Goal: Obtain resource: Download file/media

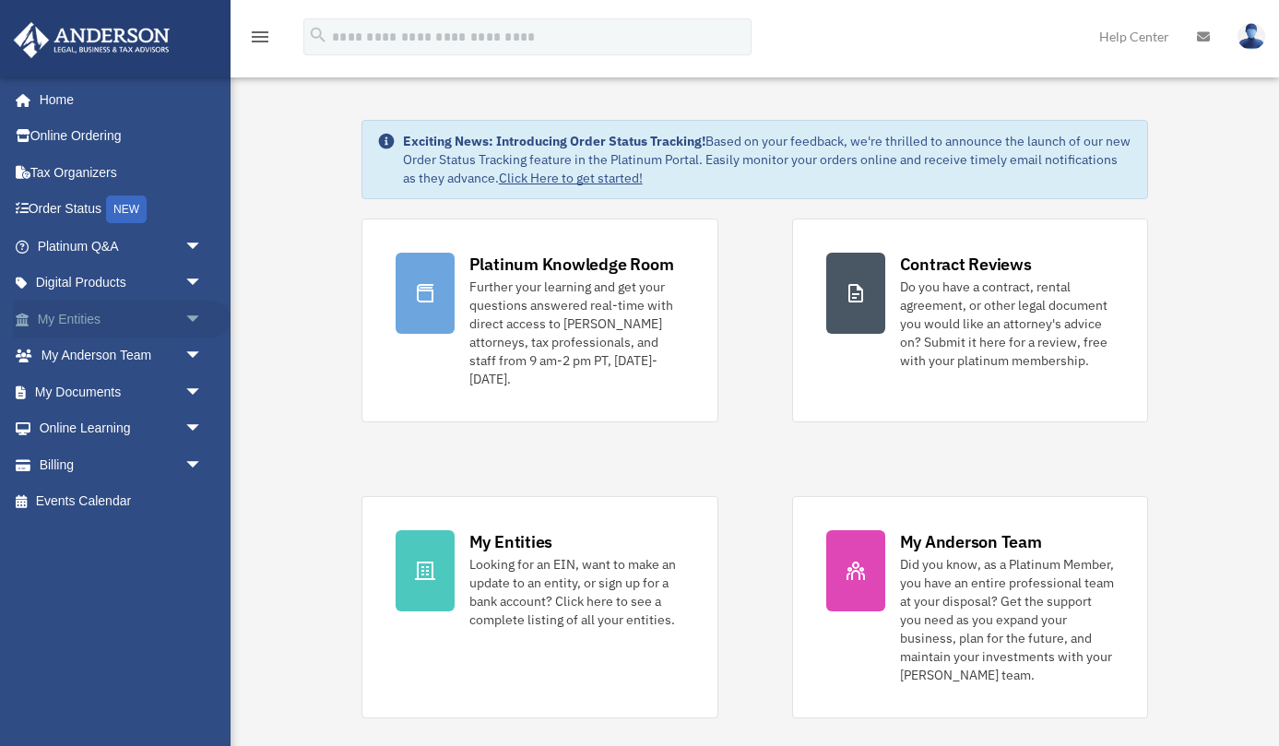
click at [146, 322] on link "My Entities arrow_drop_down" at bounding box center [122, 319] width 218 height 37
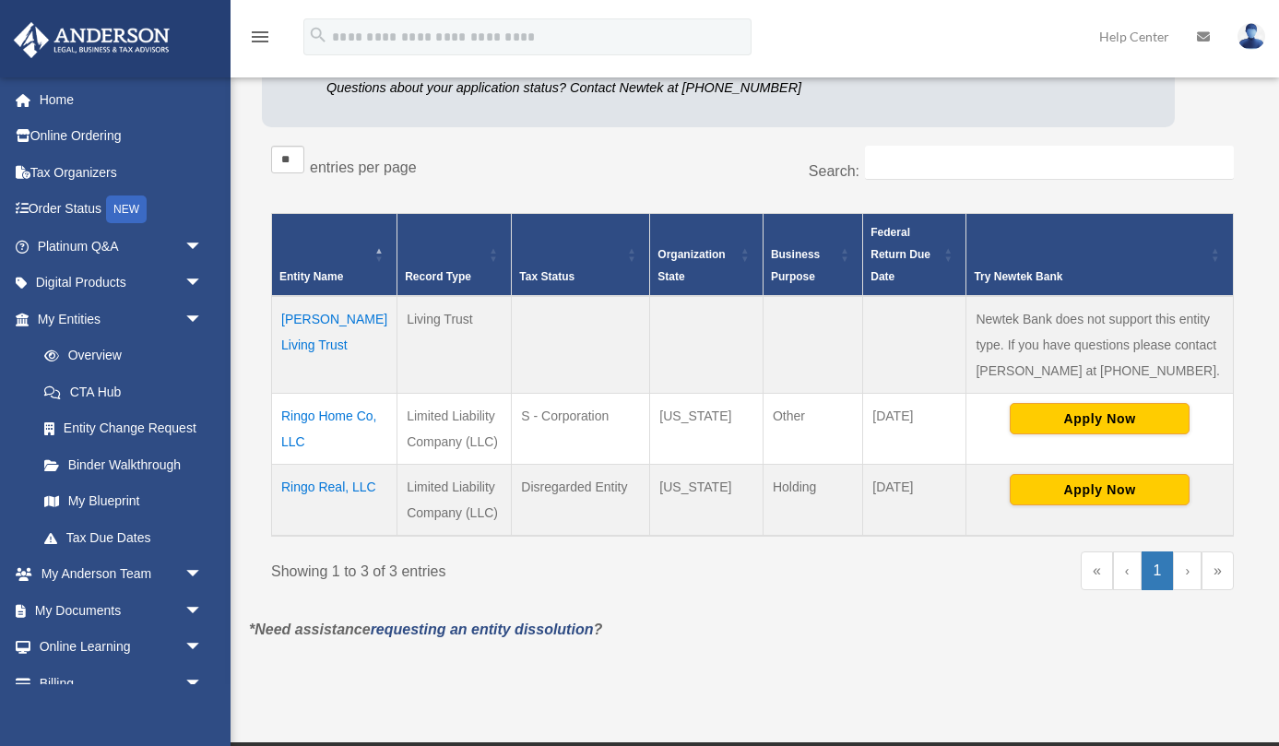
scroll to position [296, 0]
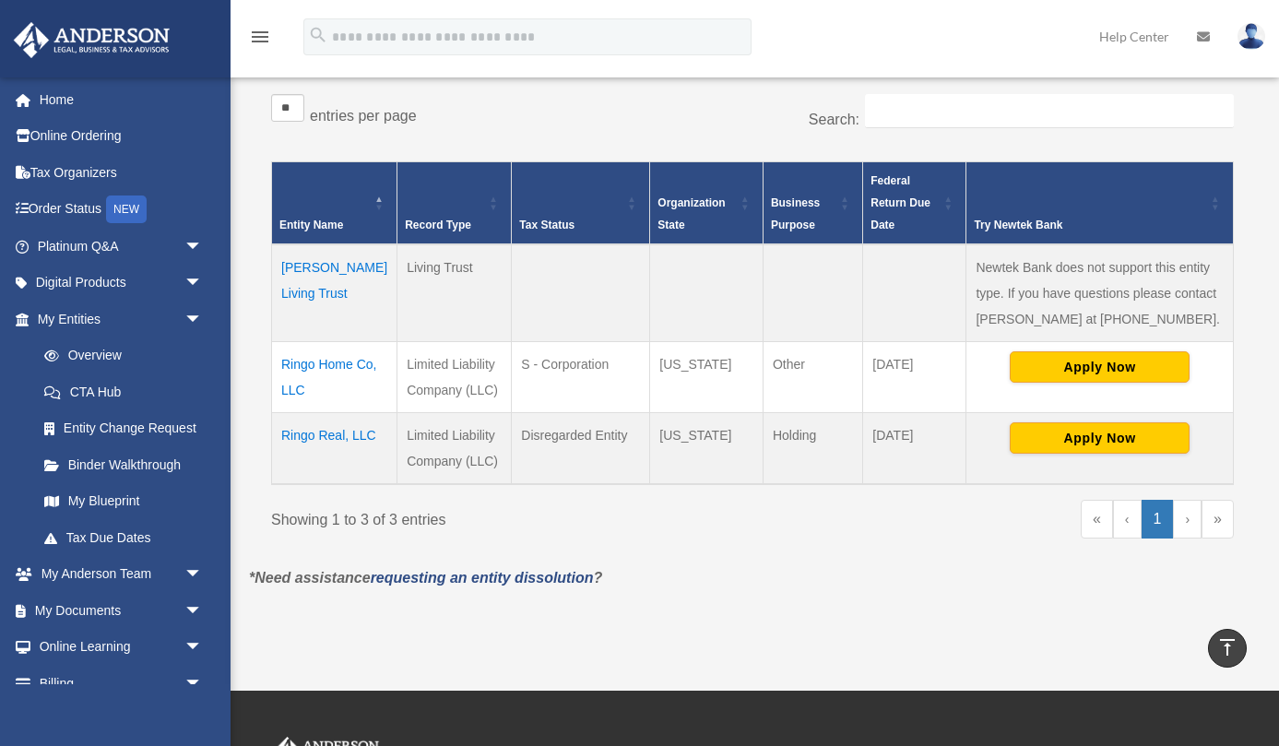
click at [315, 432] on td "Ringo Real, LLC" at bounding box center [334, 449] width 125 height 72
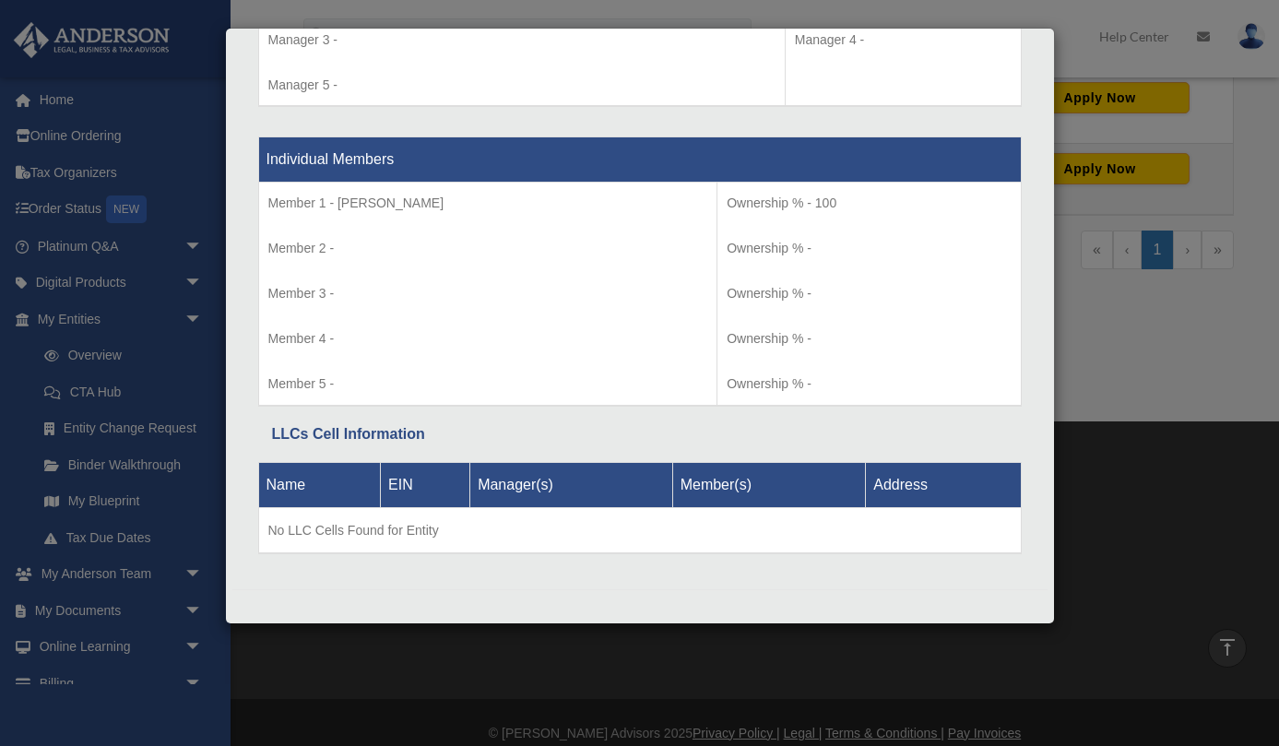
scroll to position [585, 0]
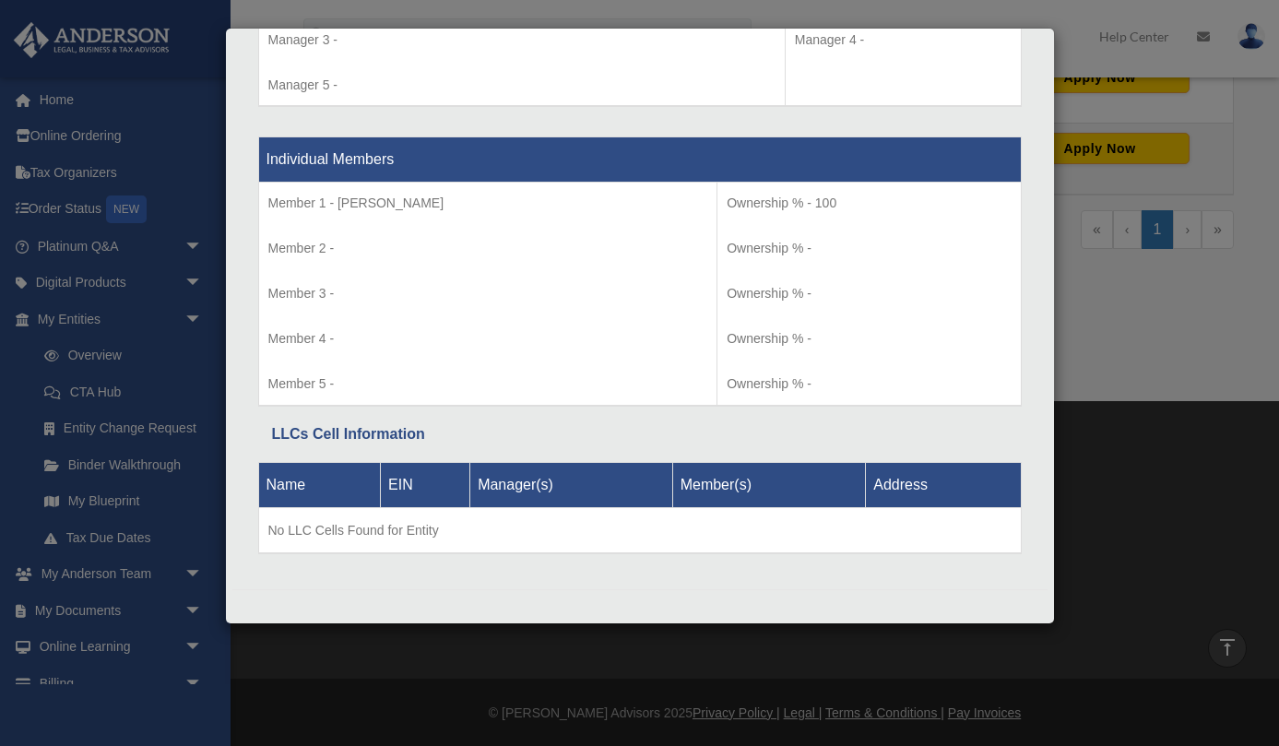
click at [195, 342] on div "Details × Articles Sent Organizational Date" at bounding box center [639, 373] width 1279 height 746
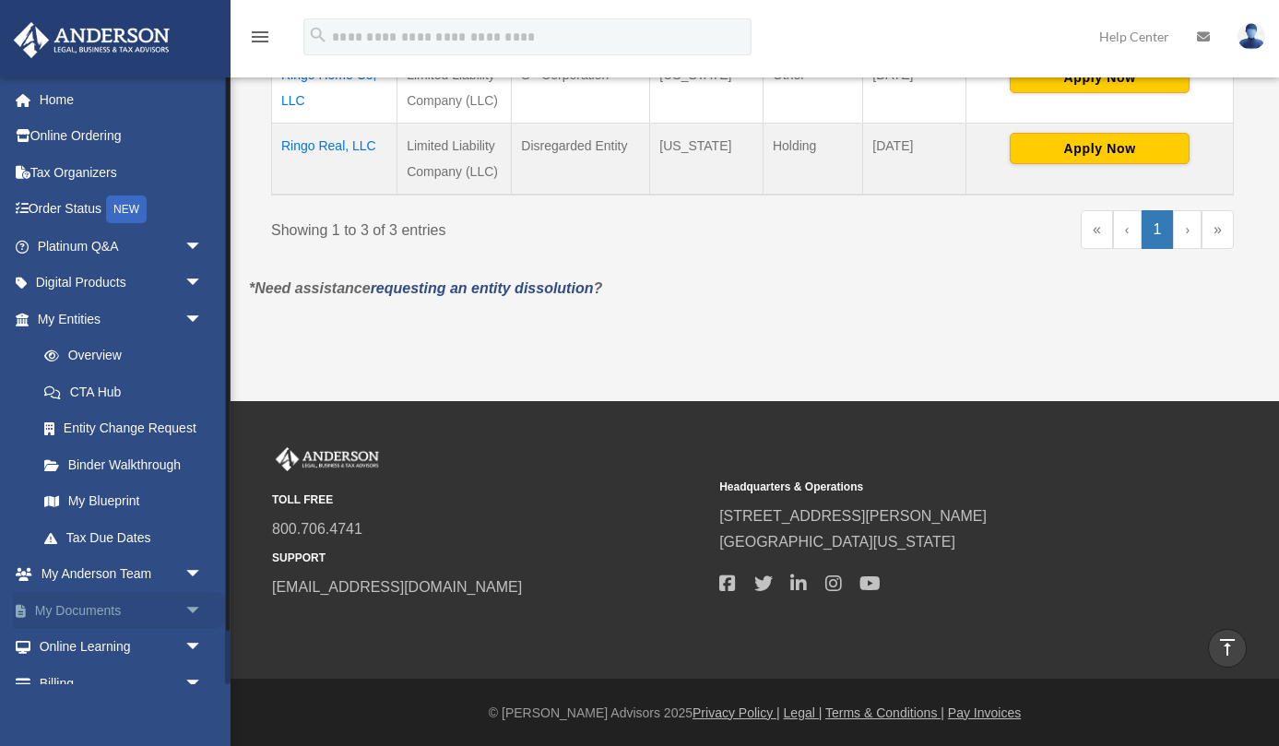
click at [114, 609] on link "My Documents arrow_drop_down" at bounding box center [122, 610] width 218 height 37
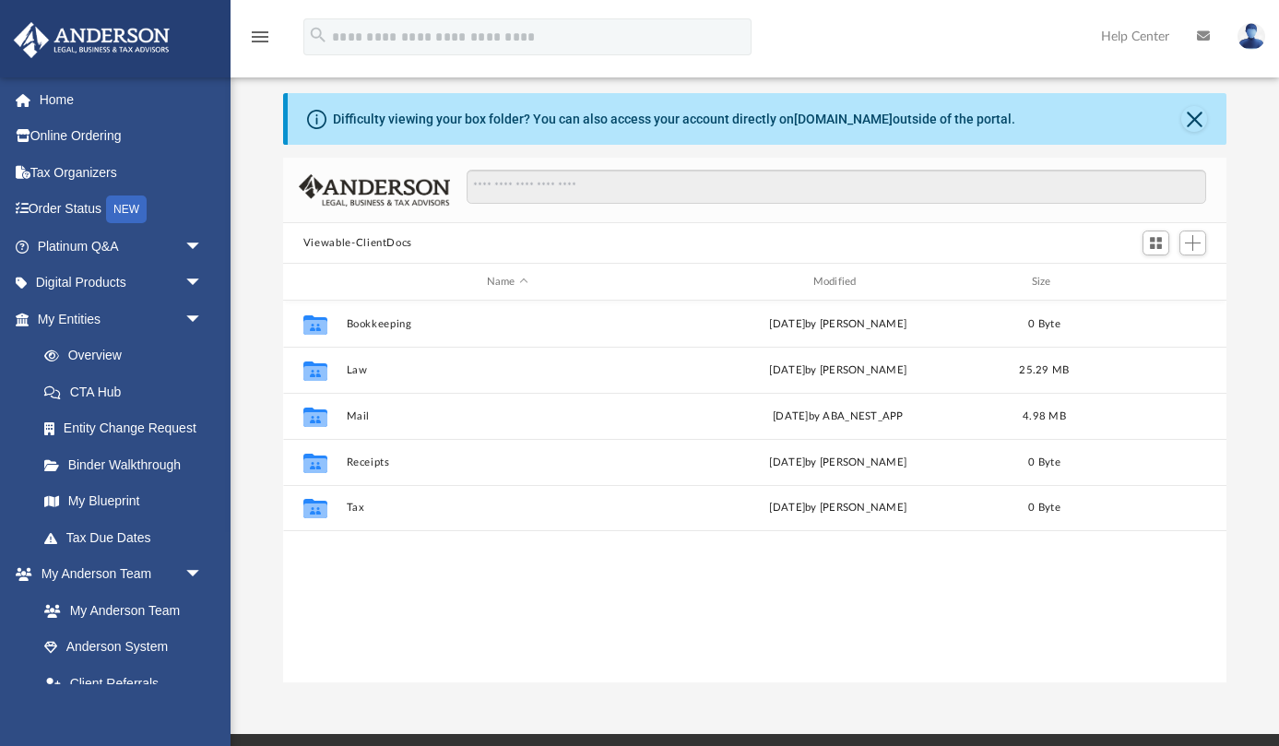
scroll to position [25, 0]
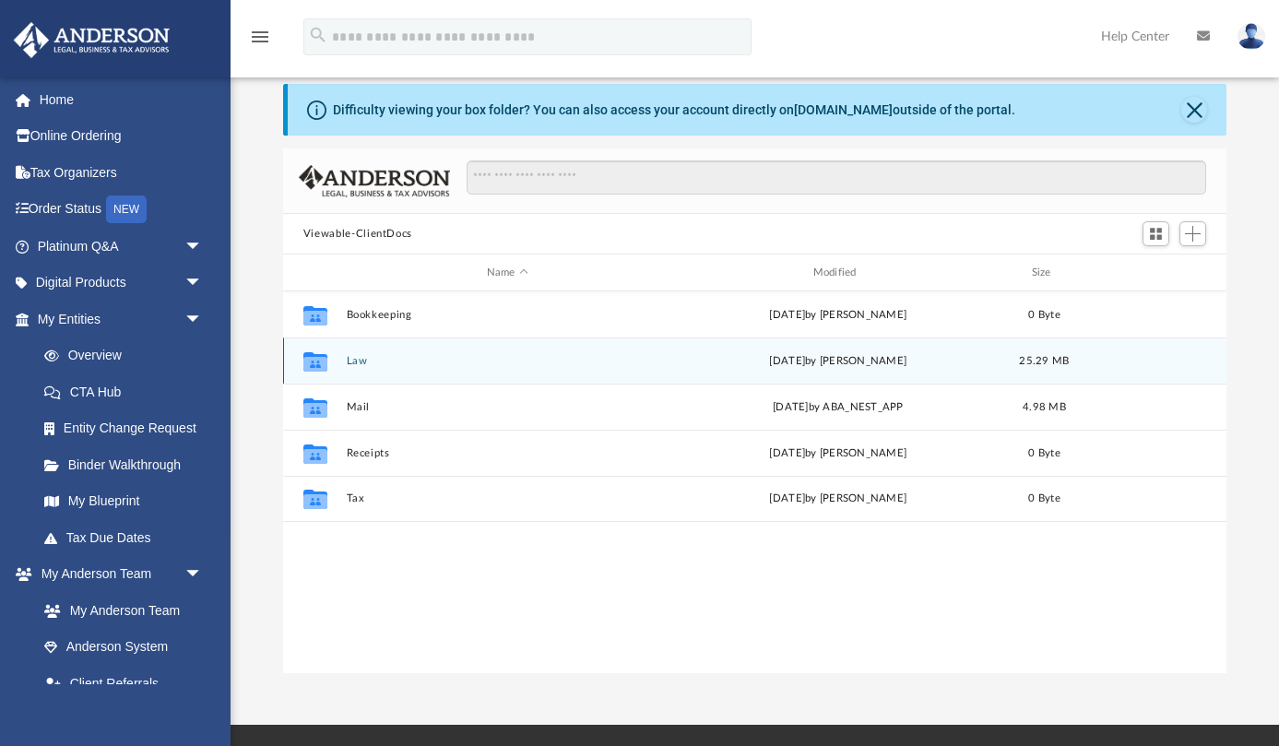
click at [340, 363] on div "Collaborated Folder Law Thu Aug 14 2025 by Jim Morris 25.29 MB" at bounding box center [754, 360] width 943 height 46
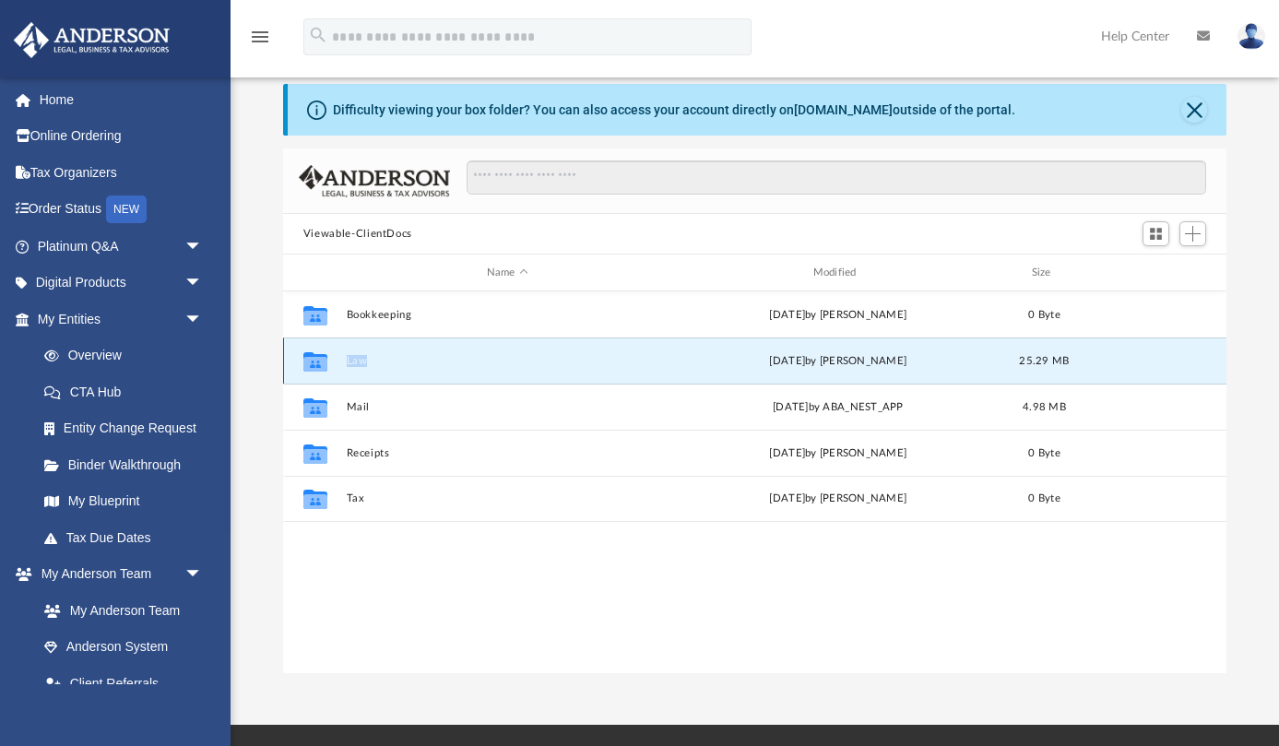
click at [340, 363] on div "Collaborated Folder Law Thu Aug 14 2025 by Jim Morris 25.29 MB" at bounding box center [754, 360] width 943 height 46
click at [322, 361] on icon "grid" at bounding box center [315, 363] width 24 height 15
click at [360, 360] on button "Law" at bounding box center [507, 361] width 323 height 12
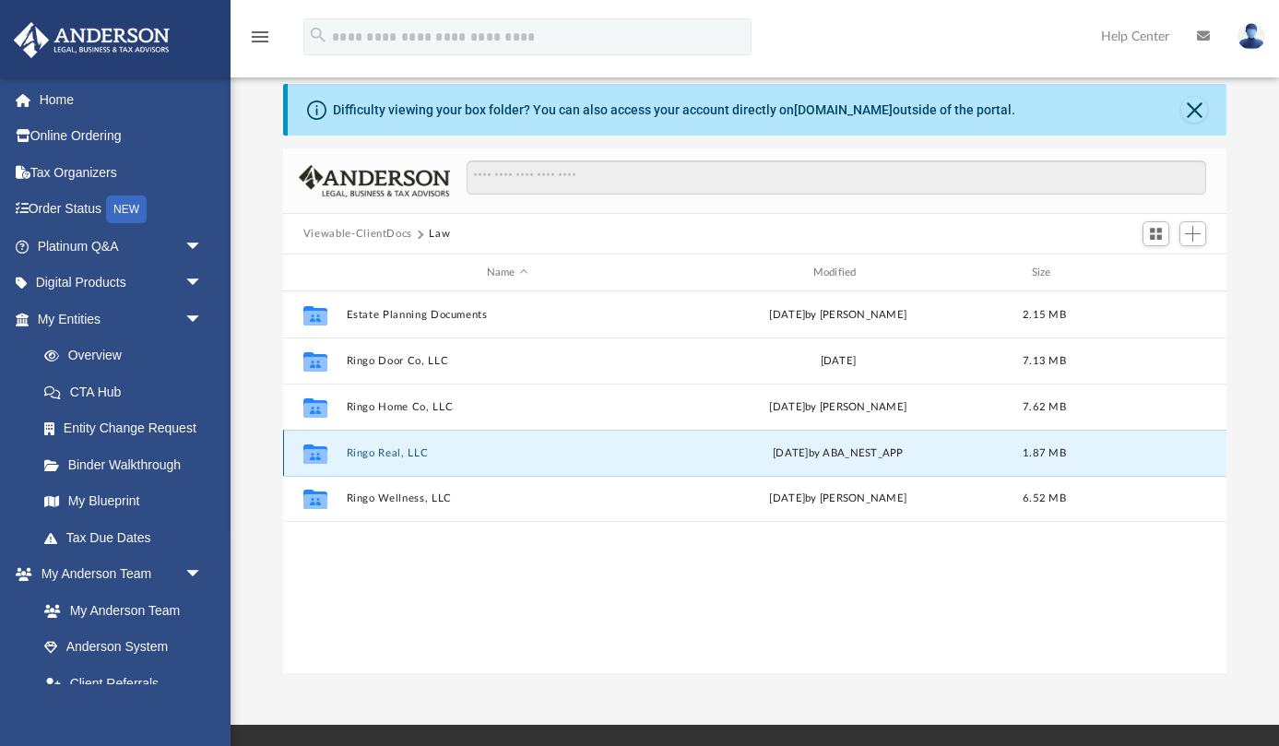
click at [391, 451] on button "Ringo Real, LLC" at bounding box center [507, 453] width 323 height 12
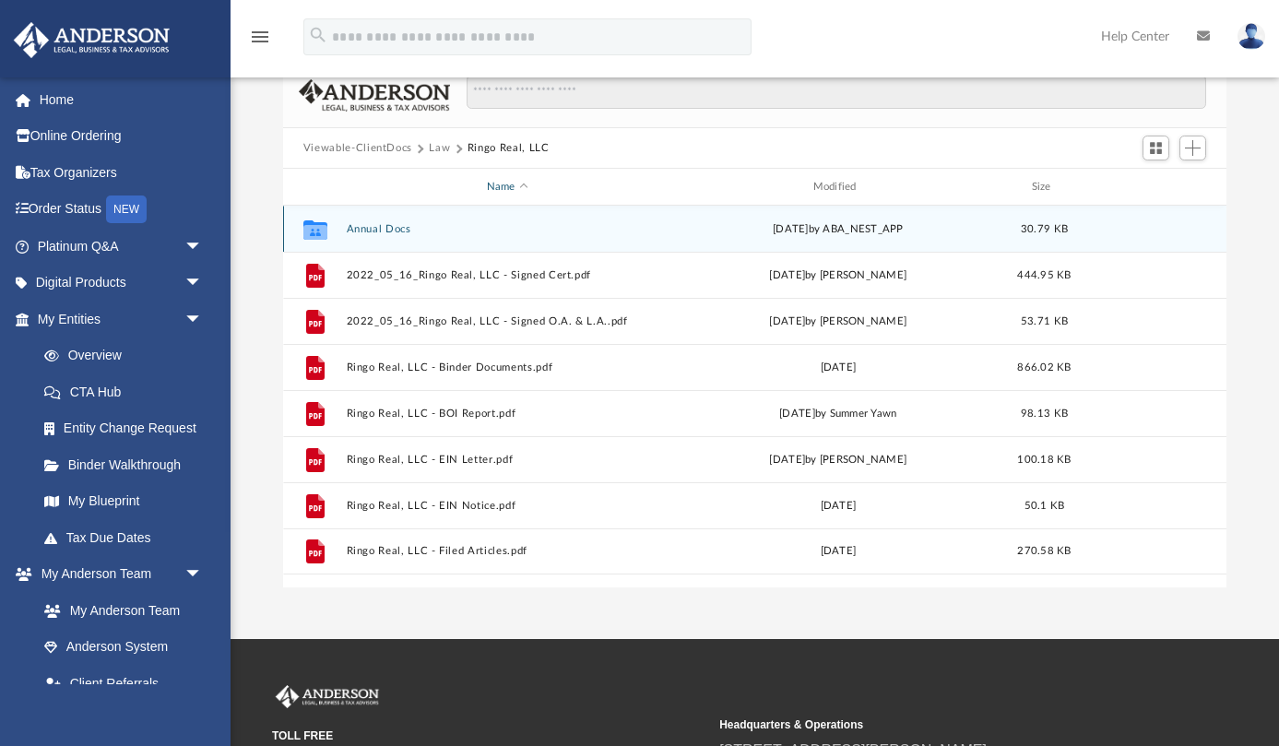
scroll to position [164, 0]
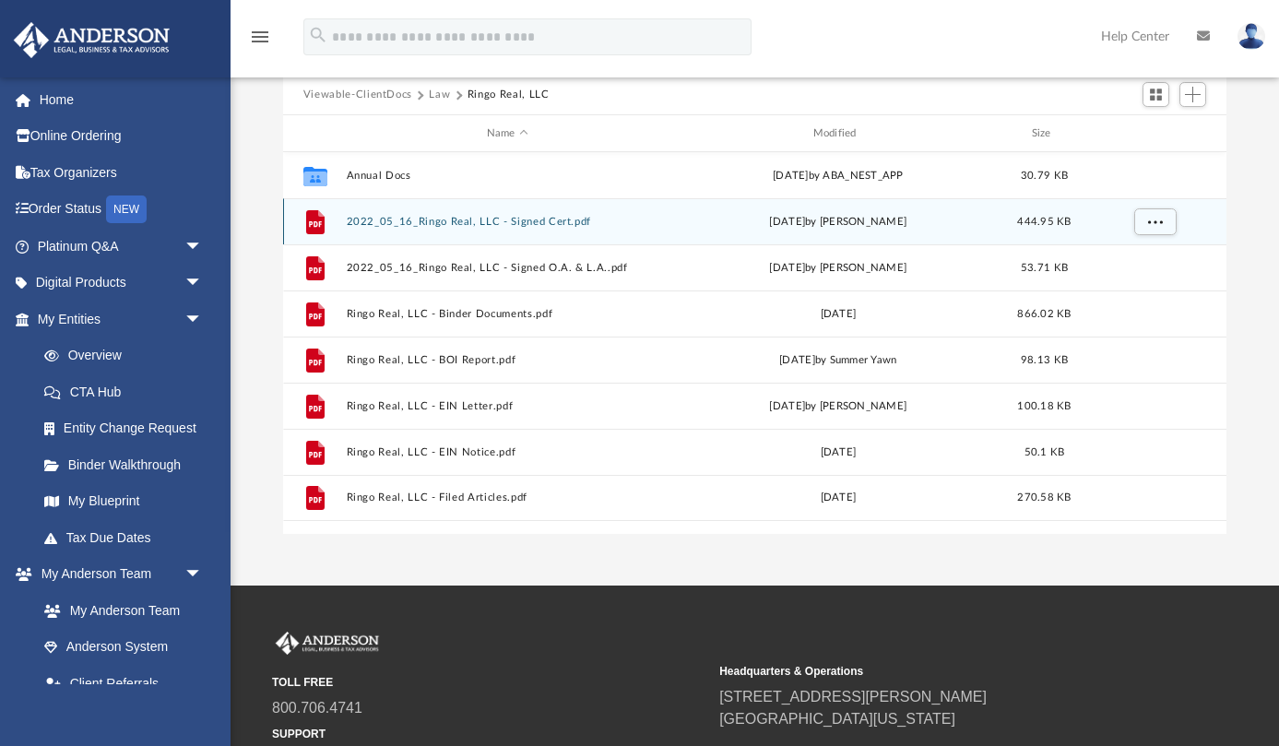
click at [523, 219] on button "2022_05_16_Ringo Real, LLC - Signed Cert.pdf" at bounding box center [507, 222] width 323 height 12
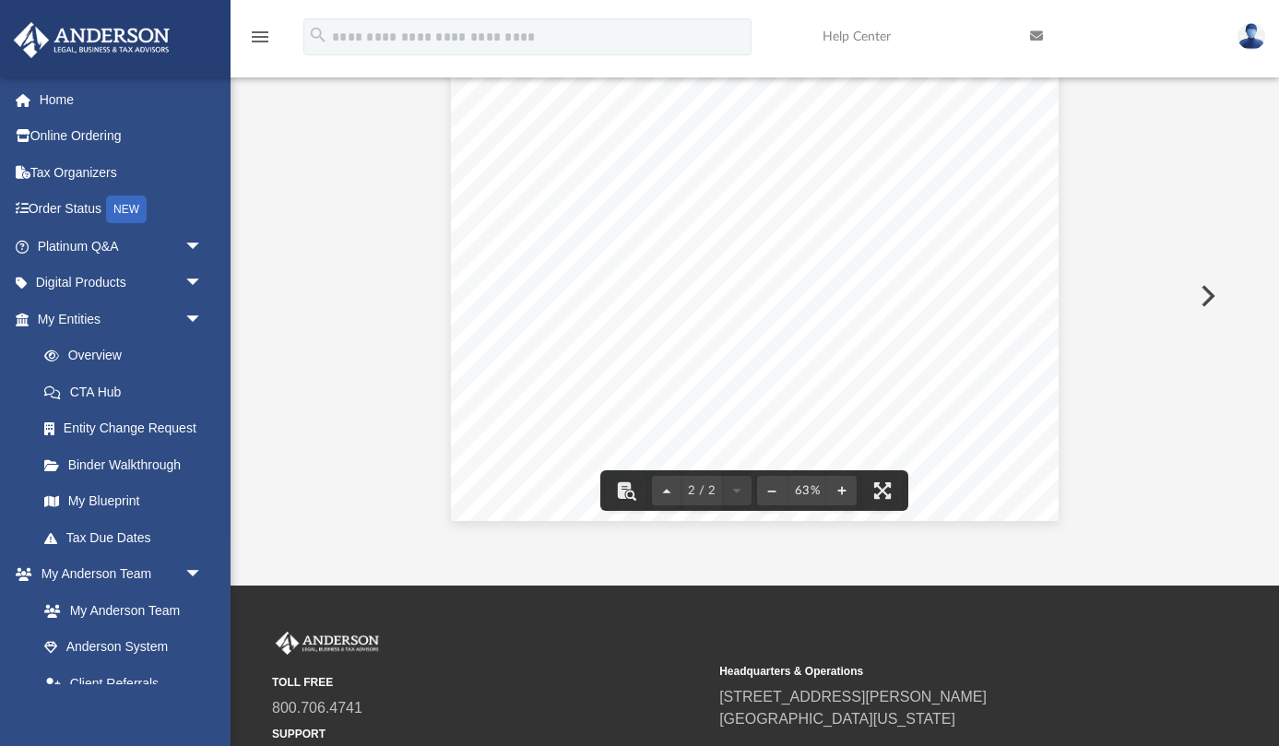
scroll to position [0, 0]
click at [470, 176] on div "Page 1" at bounding box center [755, 307] width 606 height 471
click at [377, 197] on div "Document Viewer" at bounding box center [754, 556] width 943 height 996
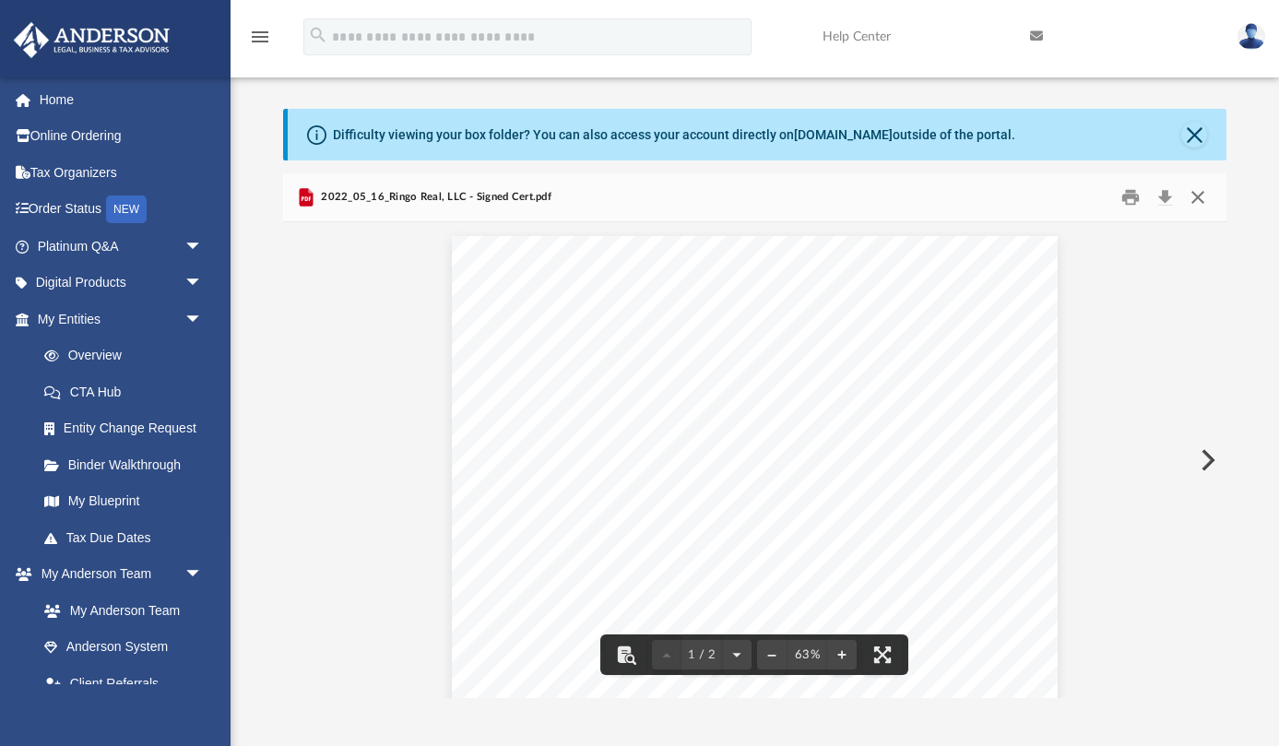
click at [1201, 196] on button "Close" at bounding box center [1197, 197] width 33 height 29
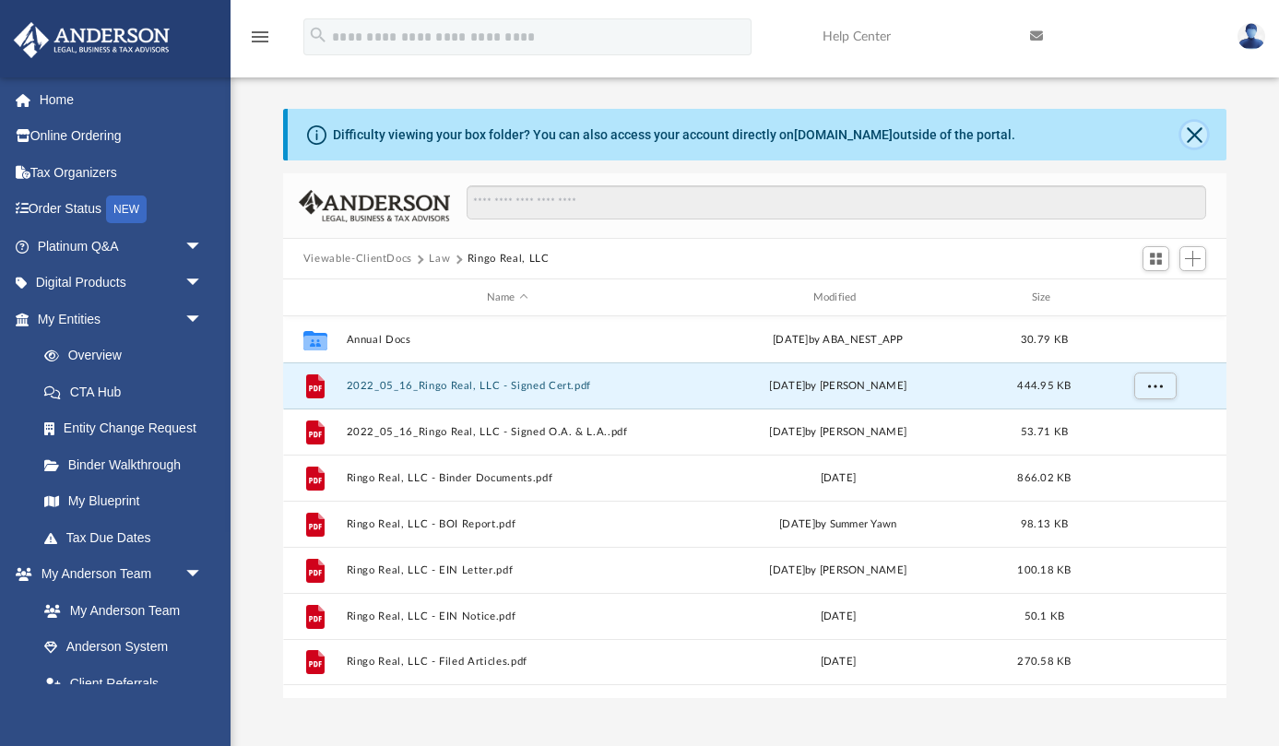
click at [1202, 127] on button "Close" at bounding box center [1194, 135] width 26 height 26
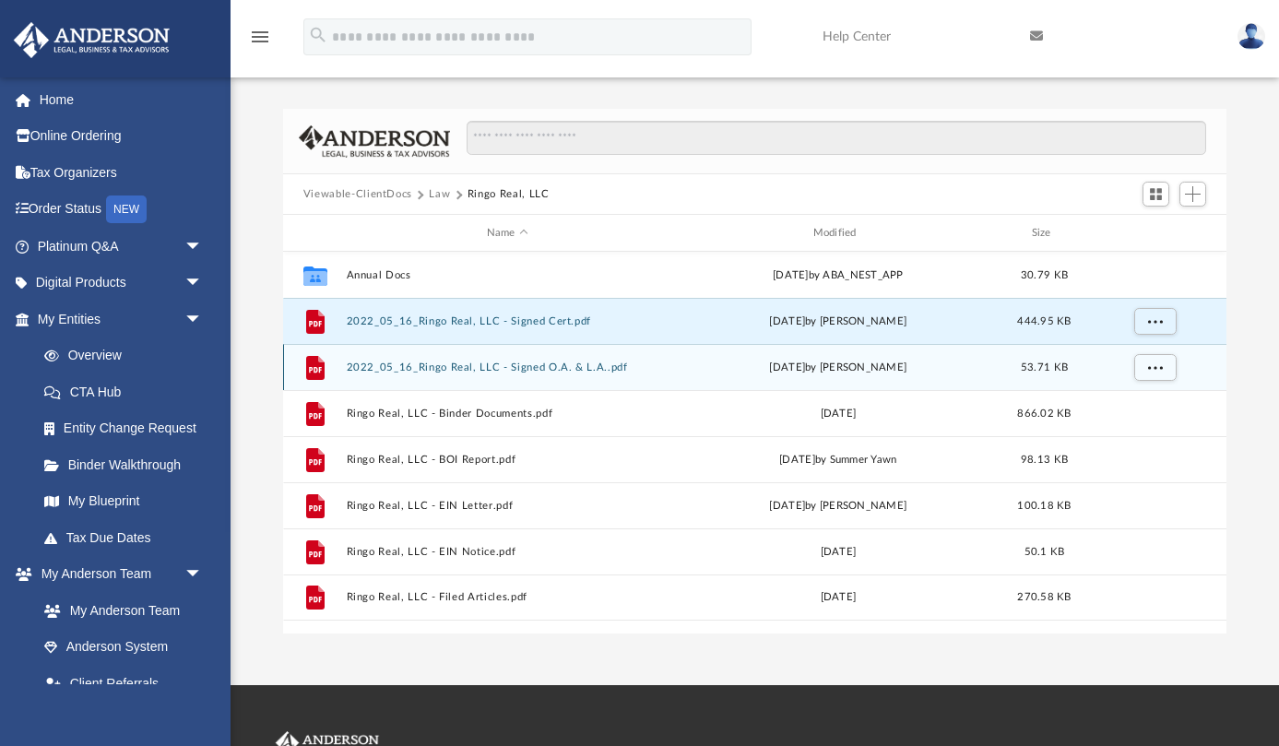
click at [418, 364] on button "2022_05_16_Ringo Real, LLC - Signed O.A. & L.A..pdf" at bounding box center [507, 367] width 323 height 12
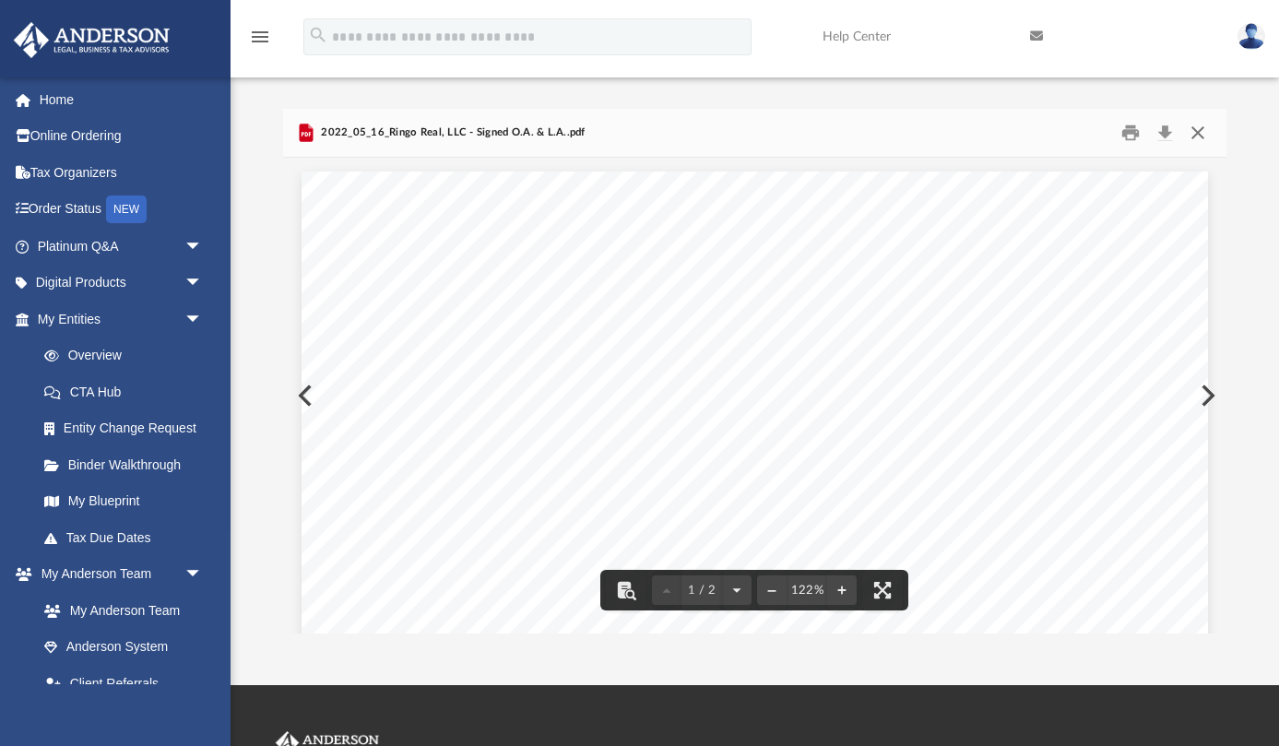
click at [1198, 136] on button "Close" at bounding box center [1197, 133] width 33 height 29
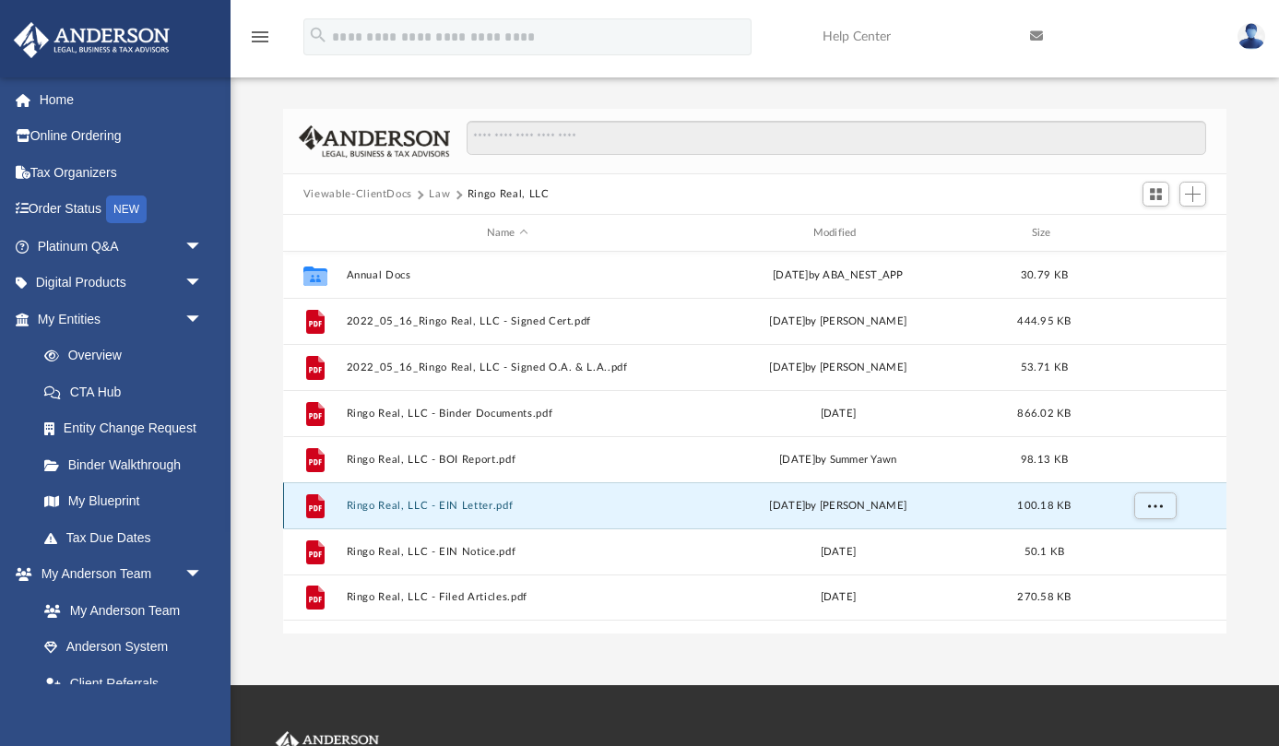
click at [488, 502] on button "Ringo Real, LLC - EIN Letter.pdf" at bounding box center [507, 506] width 323 height 12
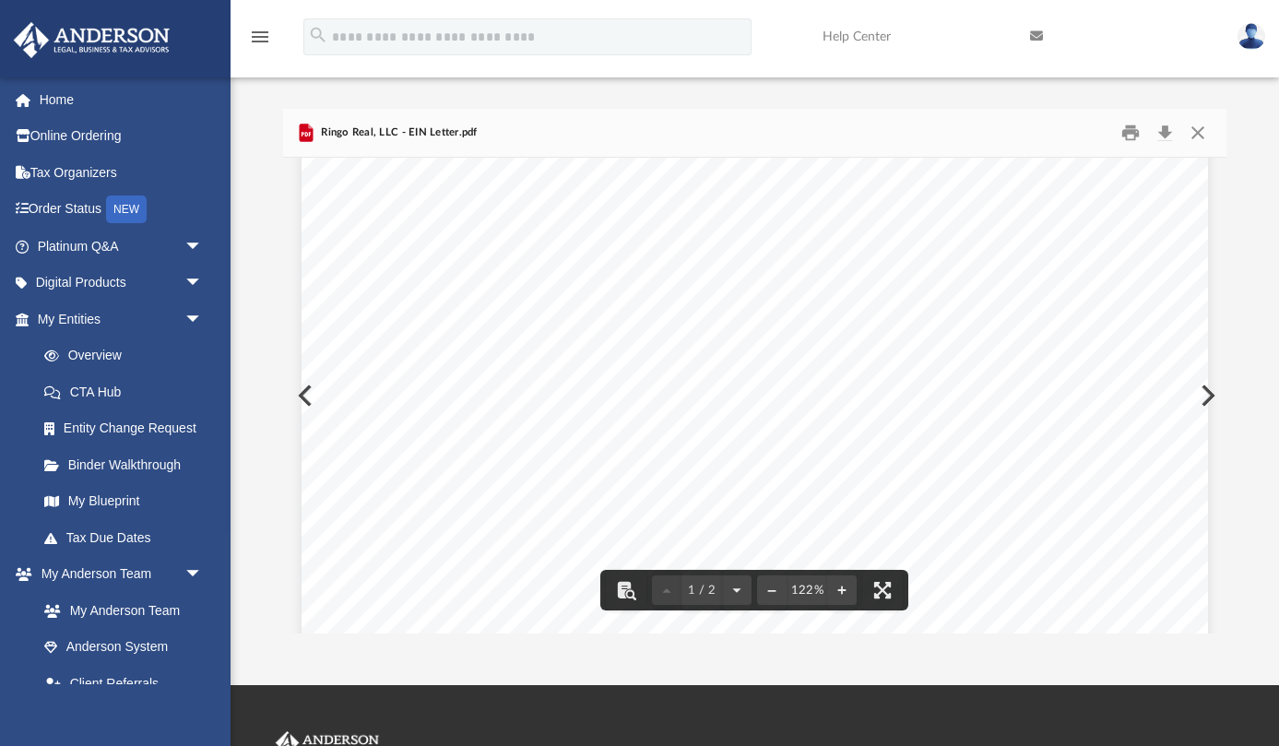
scroll to position [44, 0]
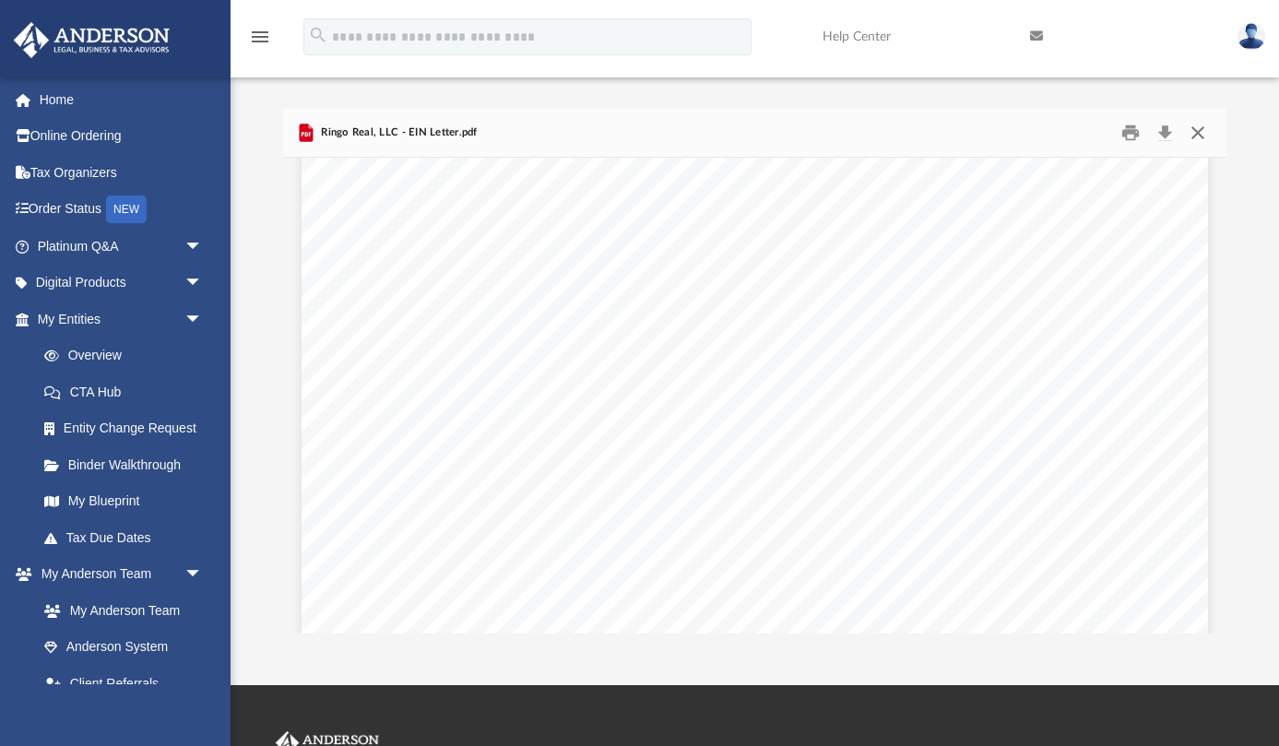
click at [1195, 130] on button "Close" at bounding box center [1197, 133] width 33 height 29
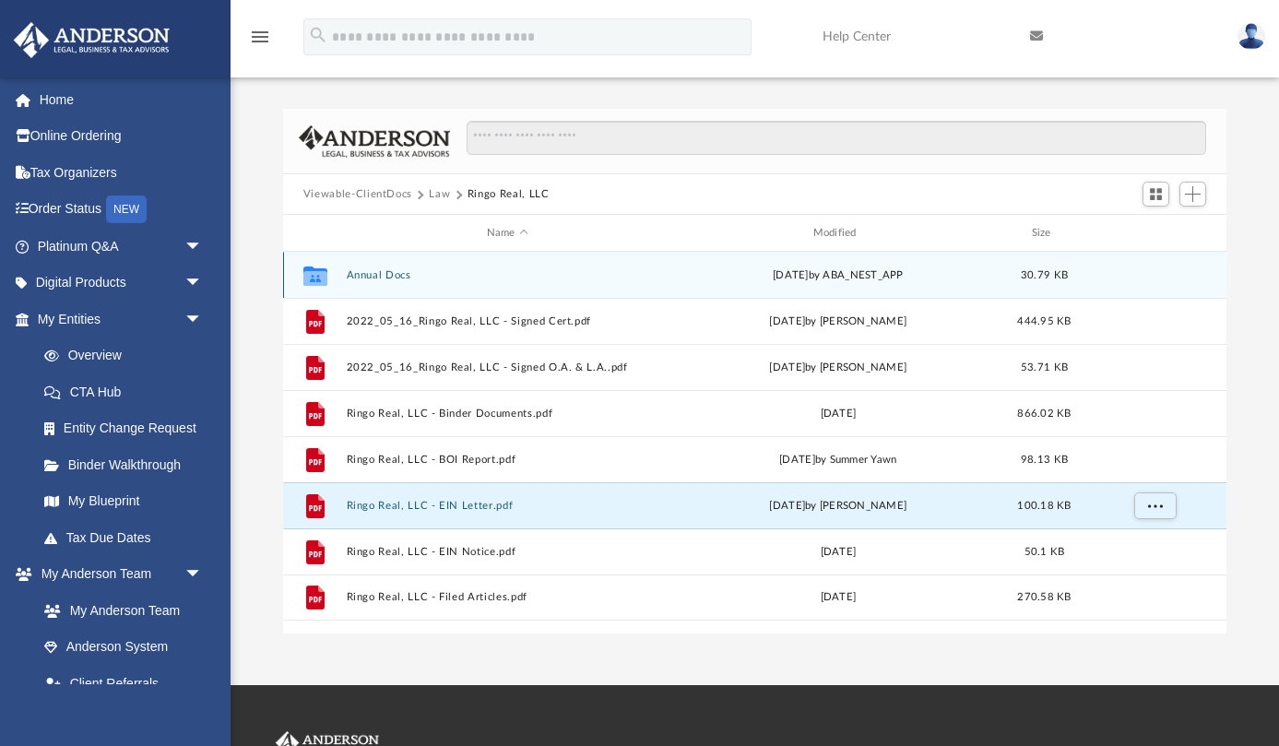
click at [372, 278] on button "Annual Docs" at bounding box center [507, 275] width 323 height 12
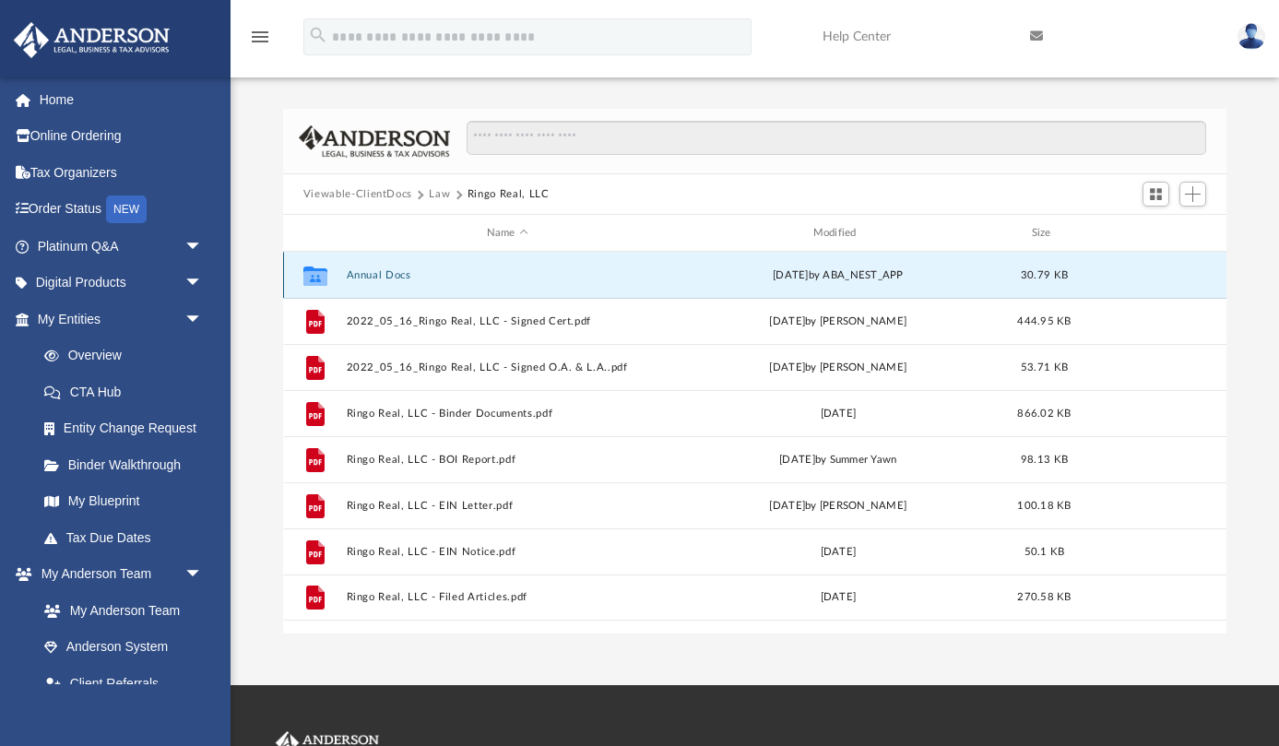
click at [372, 278] on button "Annual Docs" at bounding box center [507, 275] width 323 height 12
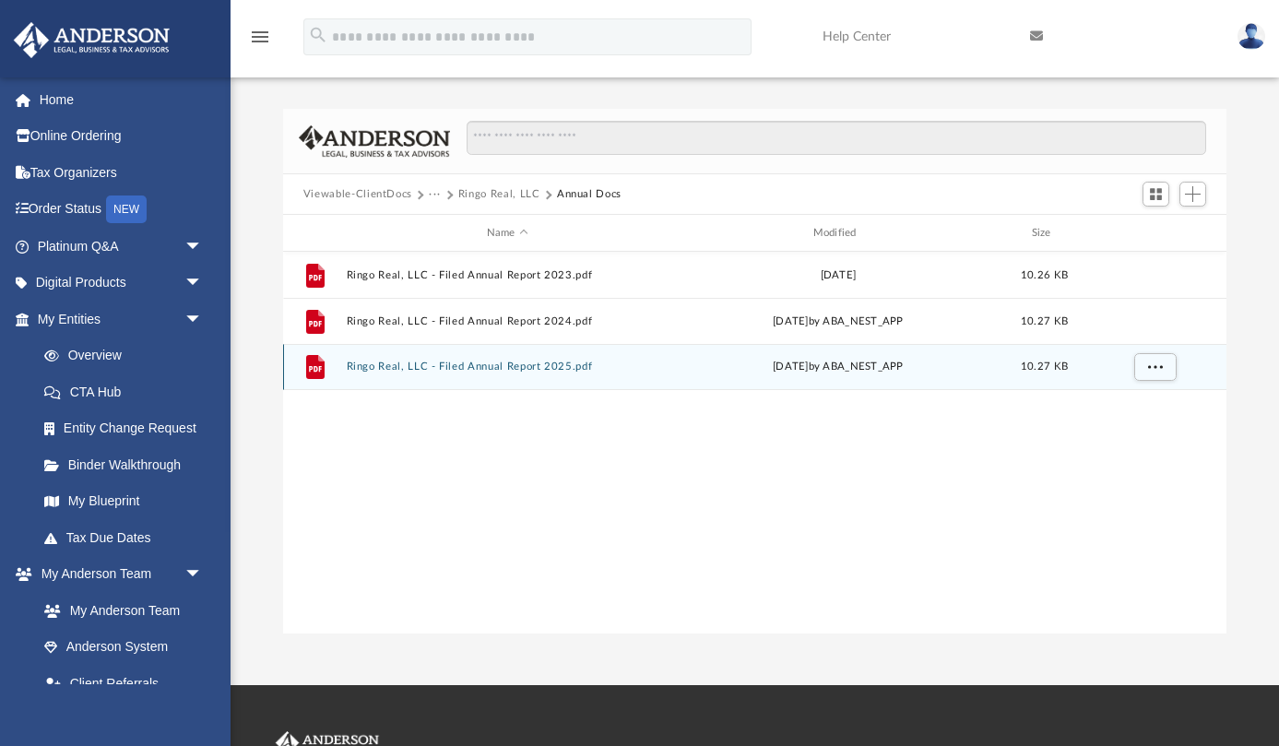
click at [475, 364] on button "Ringo Real, LLC - Filed Annual Report 2025.pdf" at bounding box center [507, 367] width 323 height 12
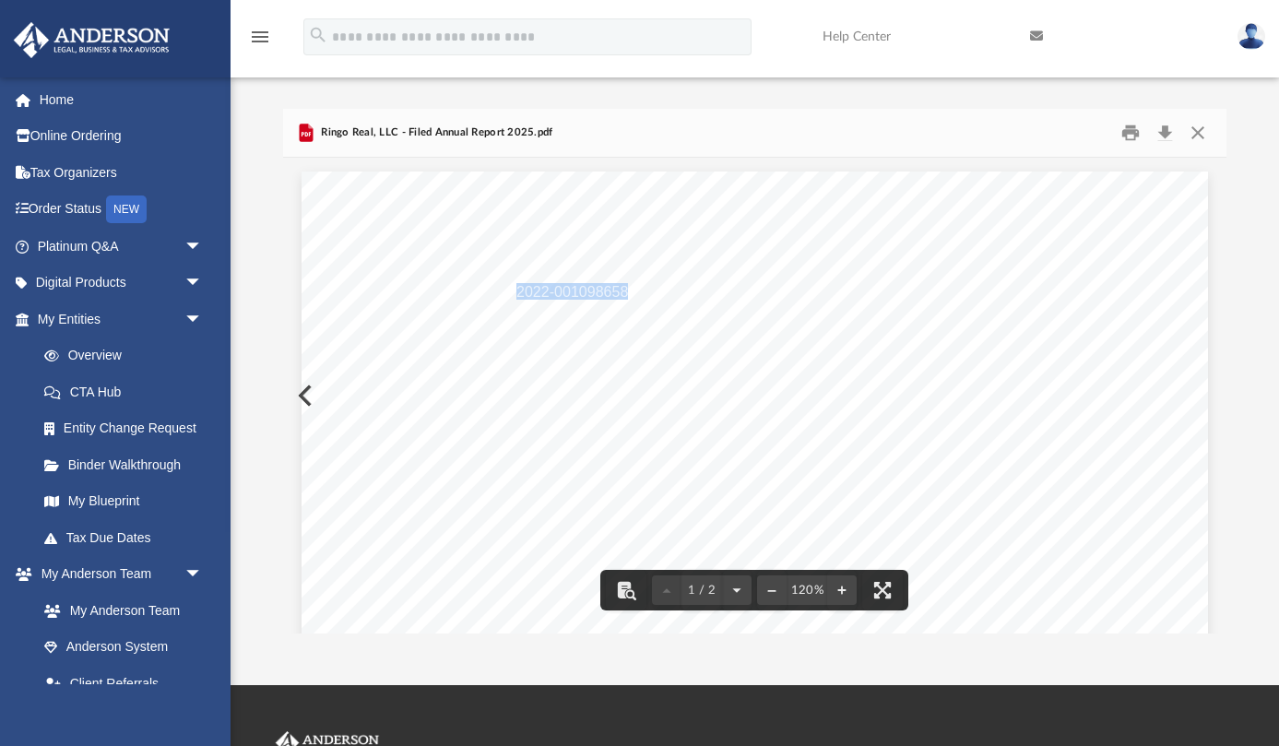
drag, startPoint x: 518, startPoint y: 291, endPoint x: 626, endPoint y: 289, distance: 107.9
click at [626, 289] on span "2022-001098658" at bounding box center [572, 291] width 112 height 15
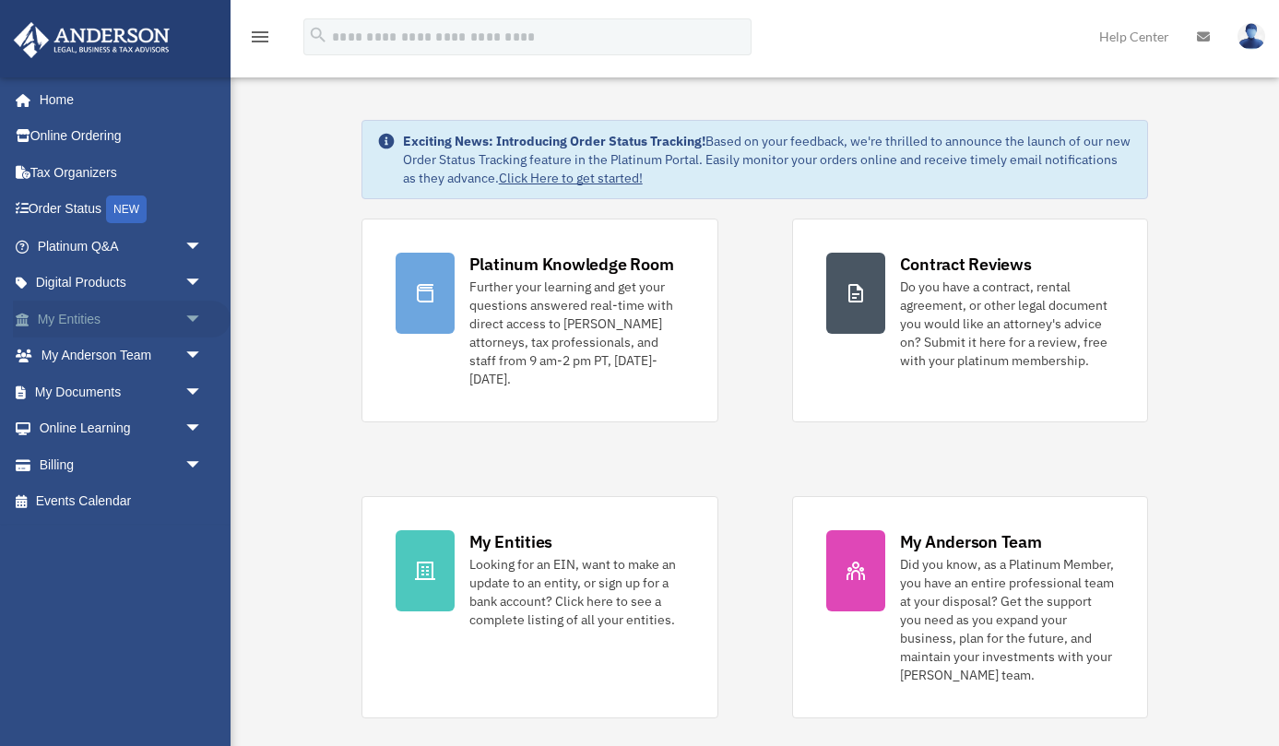
click at [143, 319] on link "My Entities arrow_drop_down" at bounding box center [122, 319] width 218 height 37
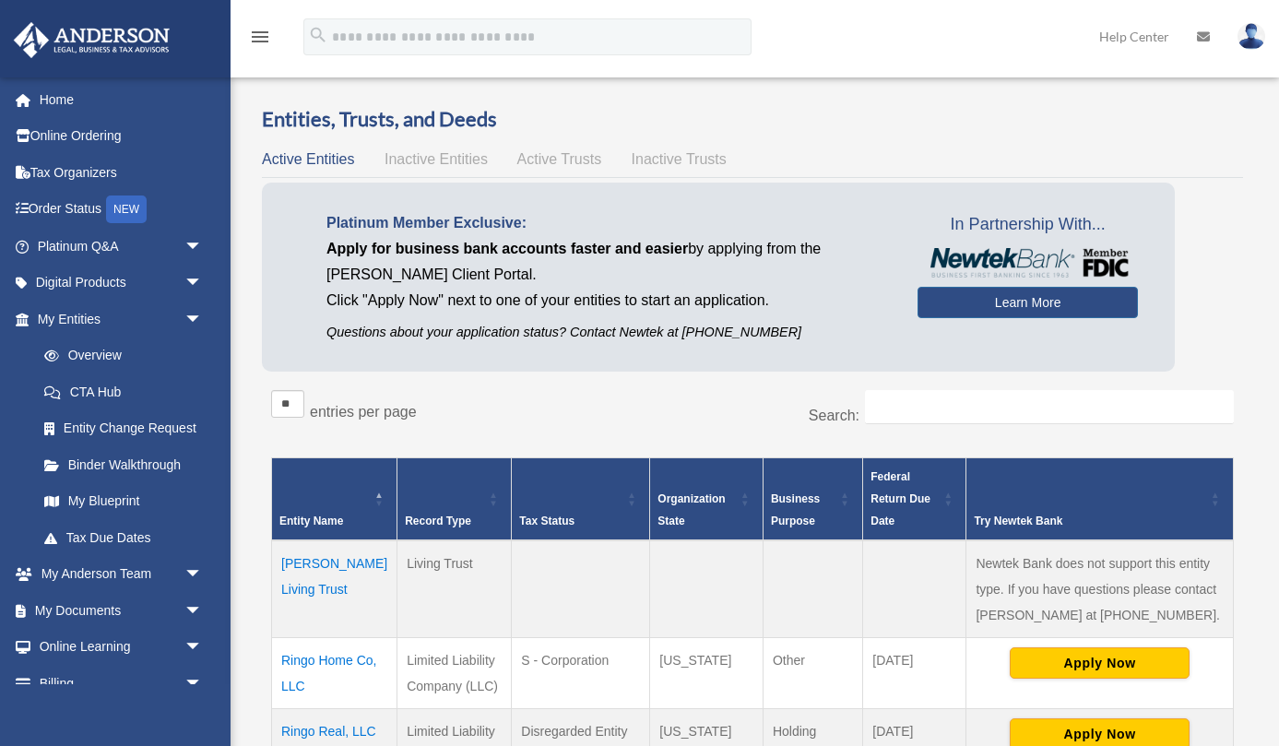
click at [322, 658] on td "Ringo Home Co, LLC" at bounding box center [334, 673] width 125 height 71
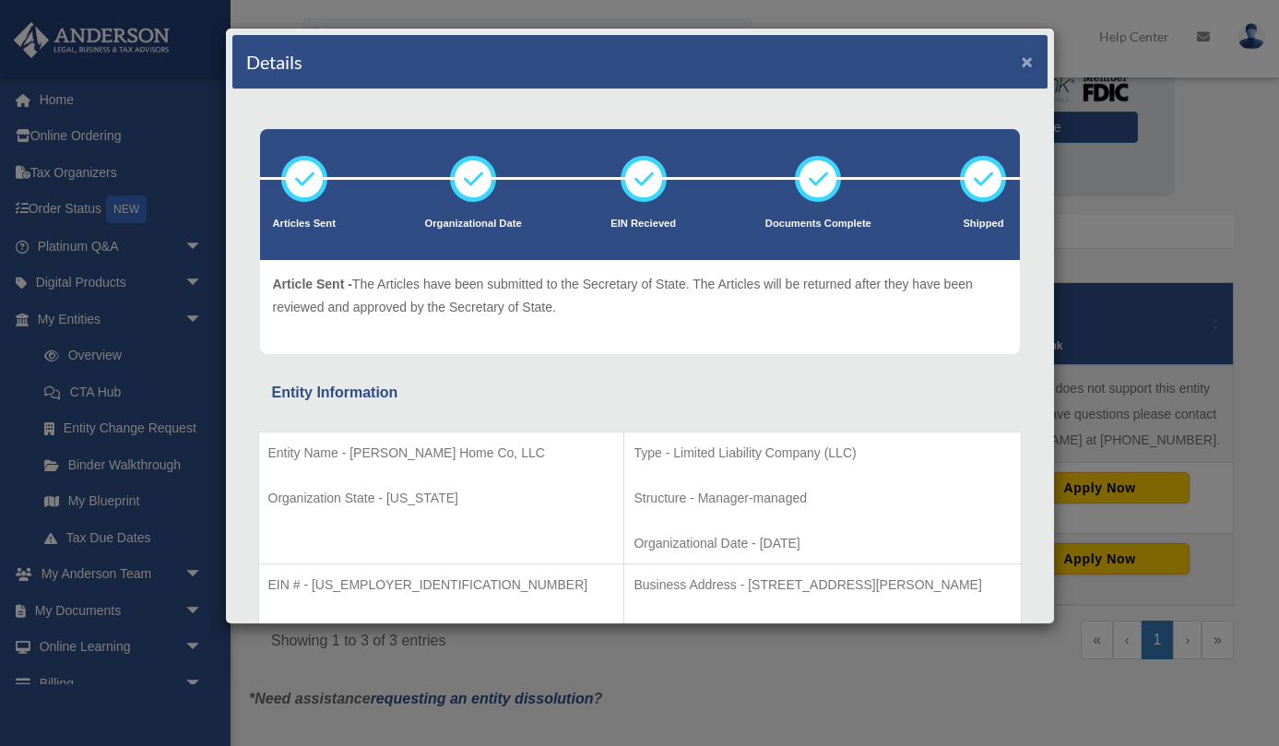
click at [1022, 66] on button "×" at bounding box center [1028, 61] width 12 height 19
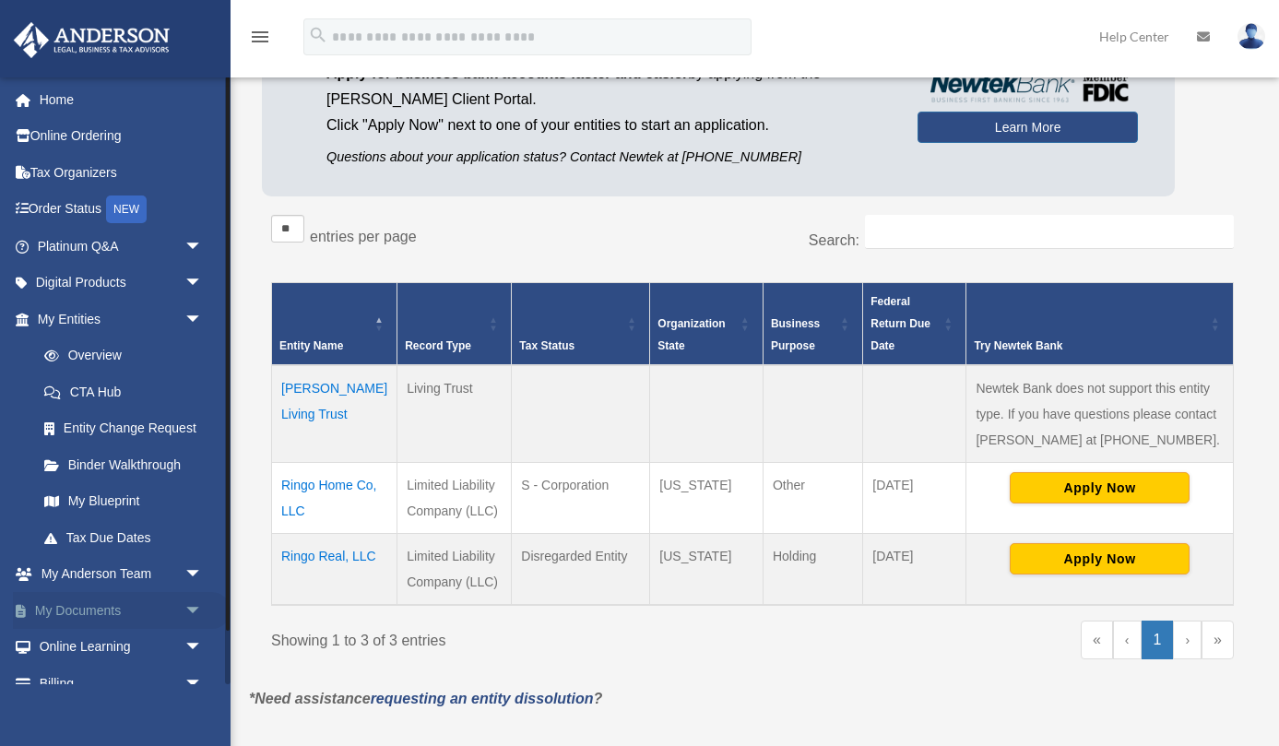
click at [109, 609] on link "My Documents arrow_drop_down" at bounding box center [122, 610] width 218 height 37
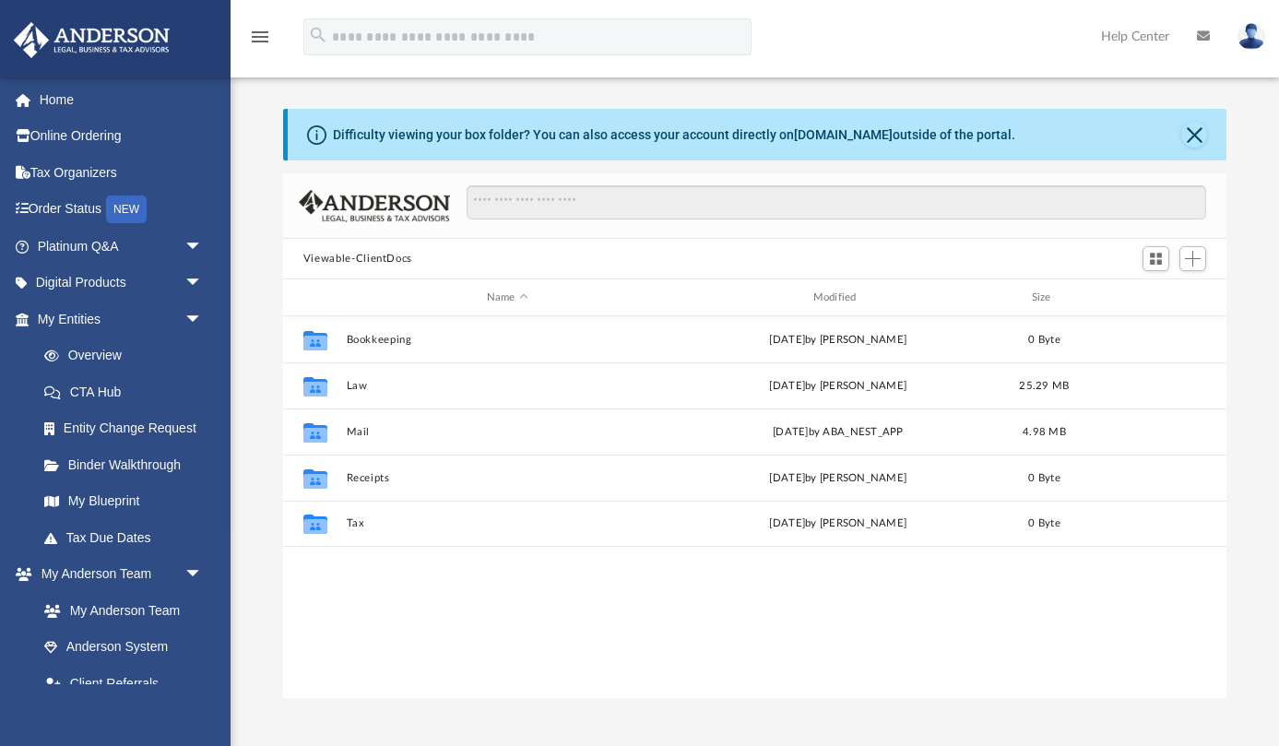
scroll to position [419, 943]
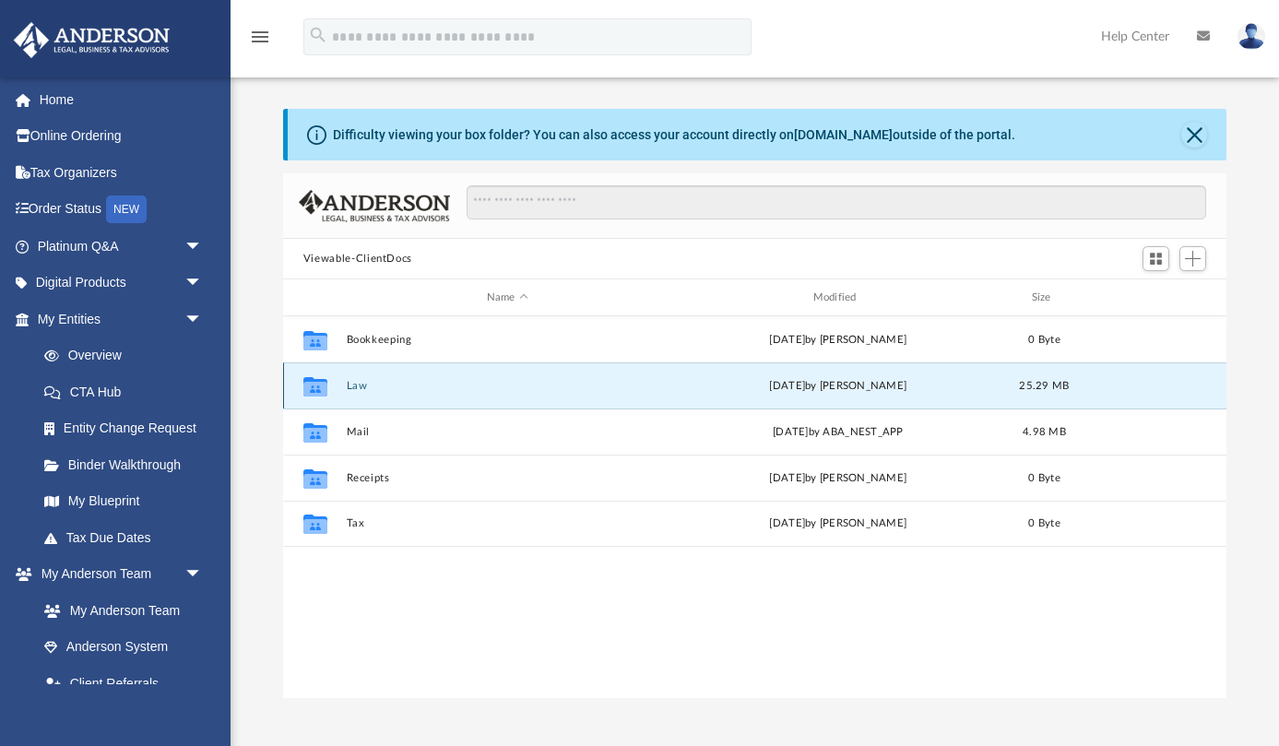
click at [361, 387] on button "Law" at bounding box center [507, 386] width 323 height 12
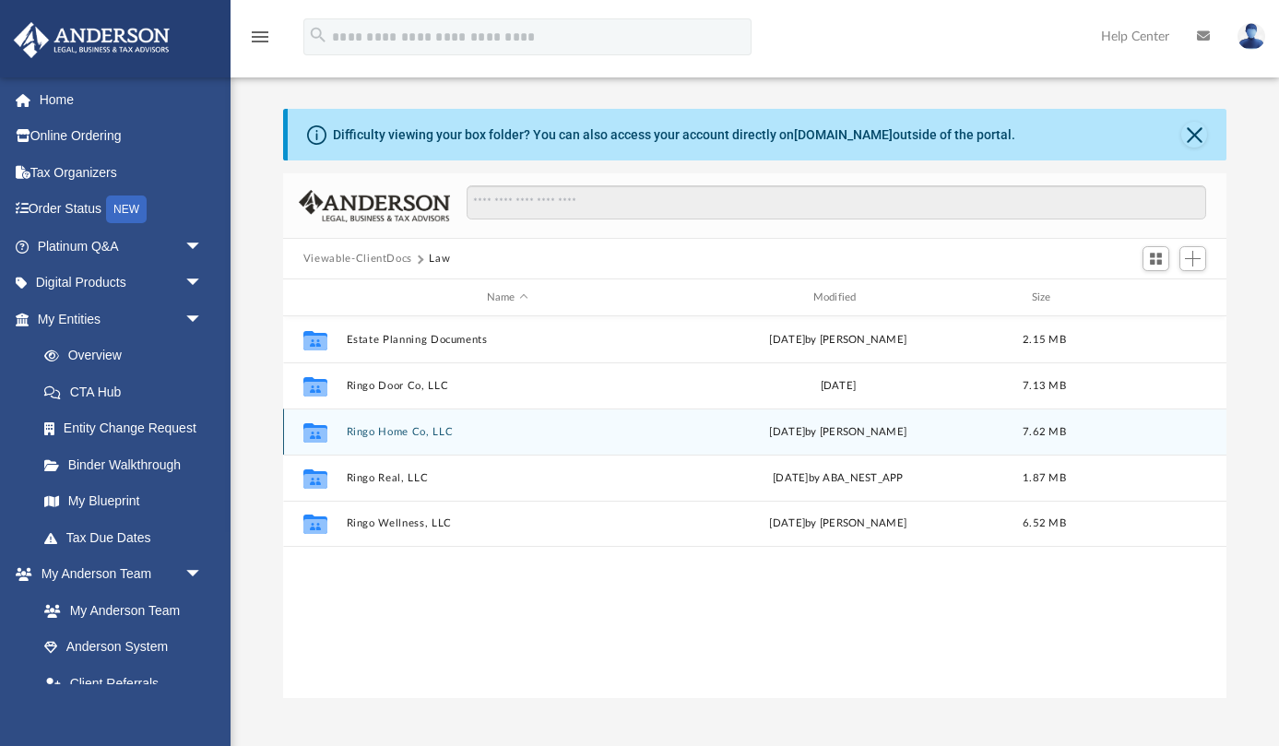
click at [385, 423] on div "Collaborated Folder Ringo Home Co, LLC [DATE] by [PERSON_NAME] 7.62 MB" at bounding box center [754, 431] width 943 height 46
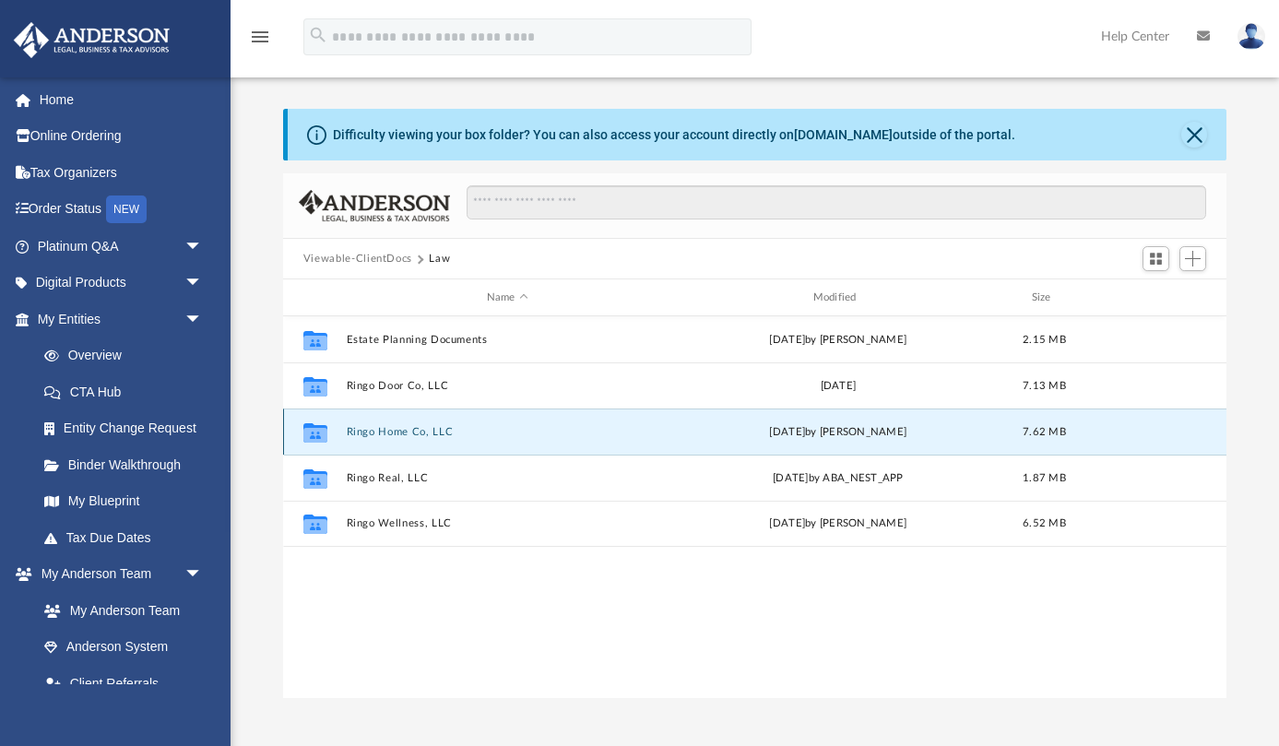
click at [386, 427] on button "Ringo Home Co, LLC" at bounding box center [507, 432] width 323 height 12
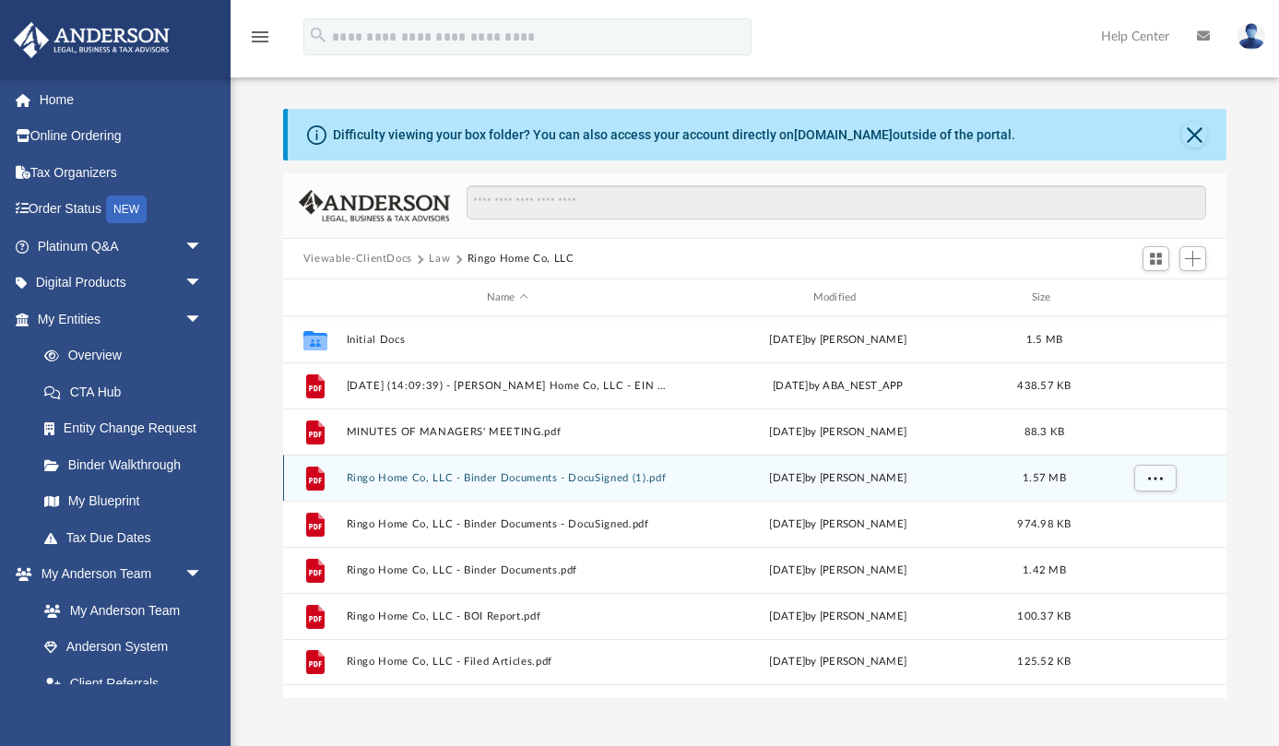
click at [505, 474] on button "Ringo Home Co, LLC - Binder Documents - DocuSigned (1).pdf" at bounding box center [507, 478] width 323 height 12
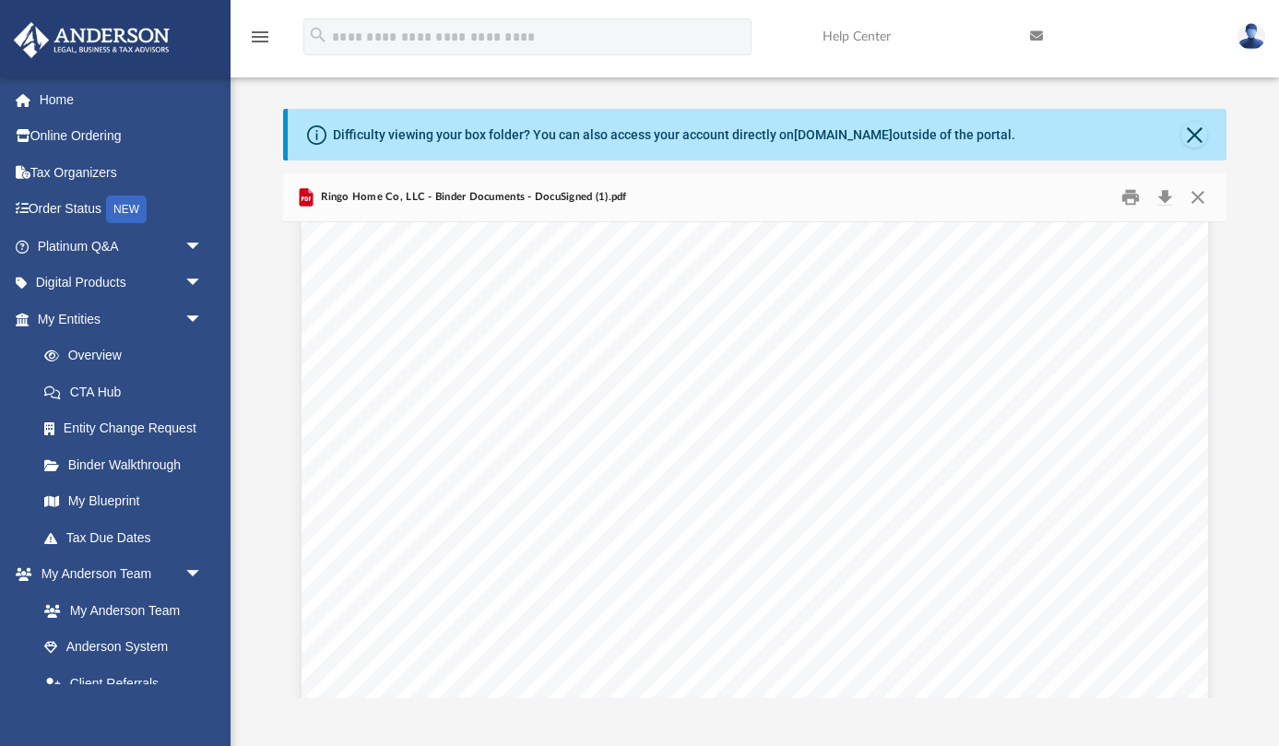
scroll to position [73445, 0]
